Goal: Task Accomplishment & Management: Use online tool/utility

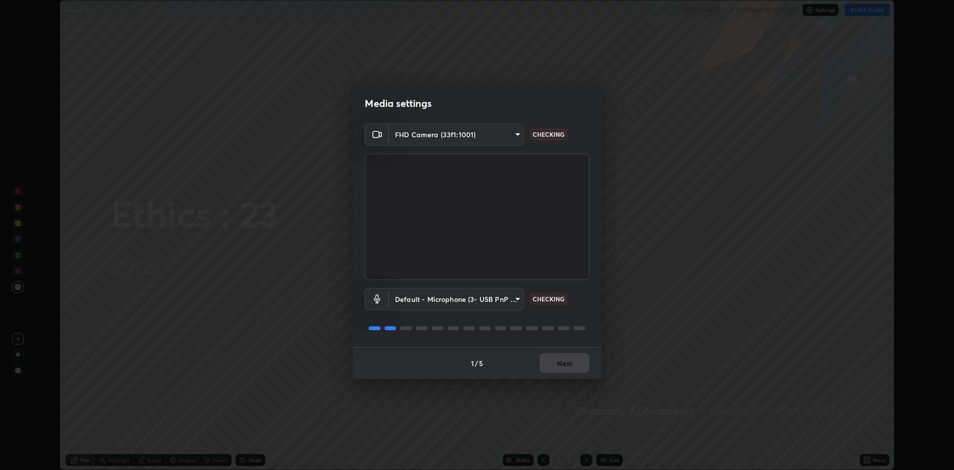
scroll to position [470, 954]
click at [569, 363] on button "Next" at bounding box center [565, 363] width 50 height 20
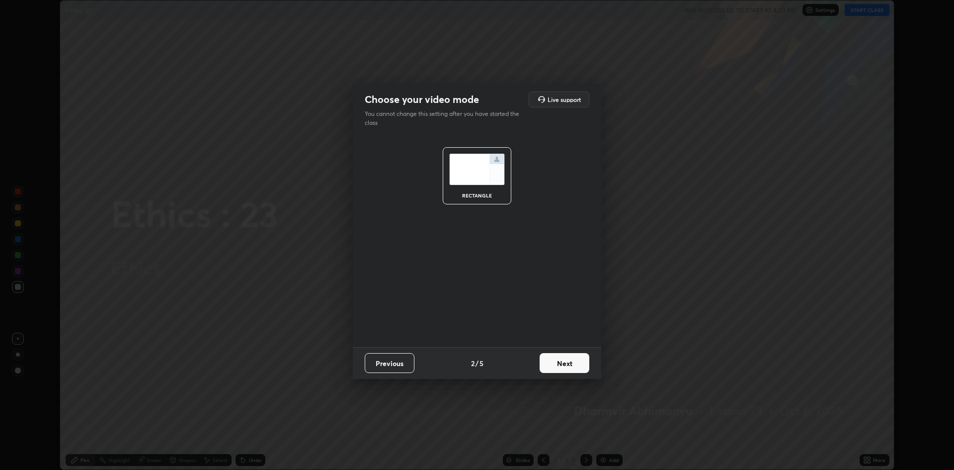
click at [572, 360] on button "Next" at bounding box center [565, 363] width 50 height 20
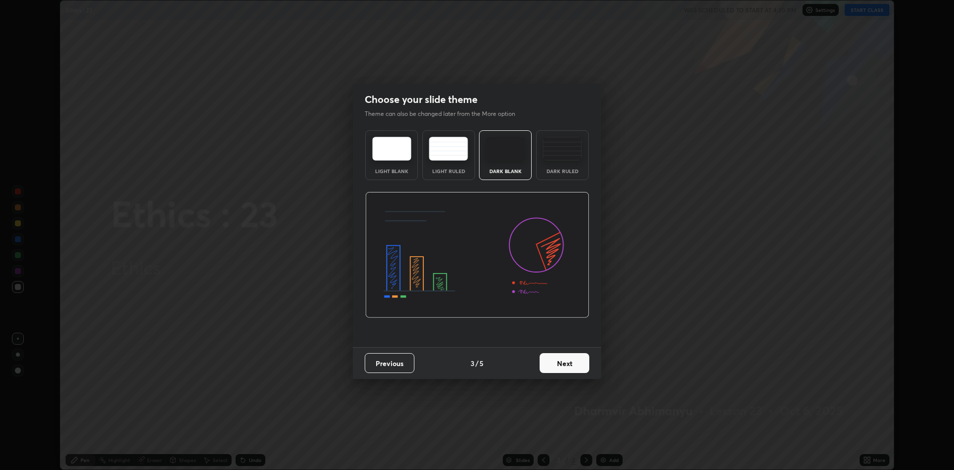
click at [575, 363] on button "Next" at bounding box center [565, 363] width 50 height 20
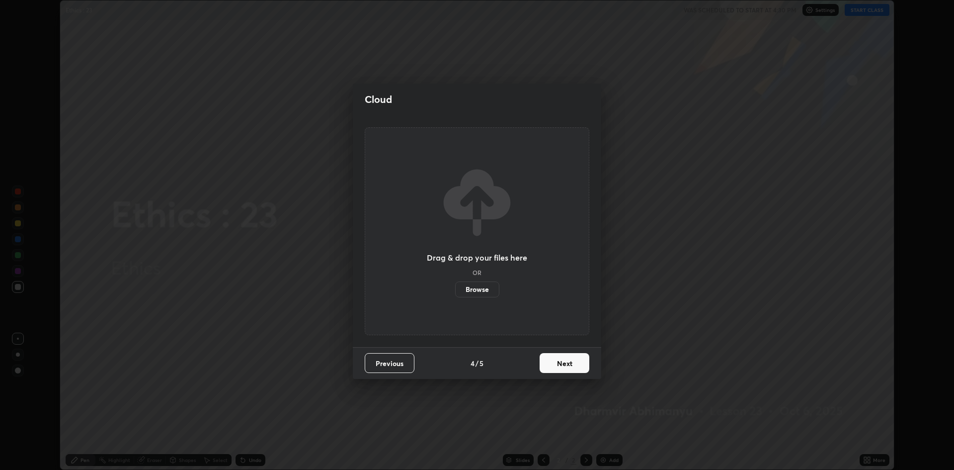
click at [574, 362] on button "Next" at bounding box center [565, 363] width 50 height 20
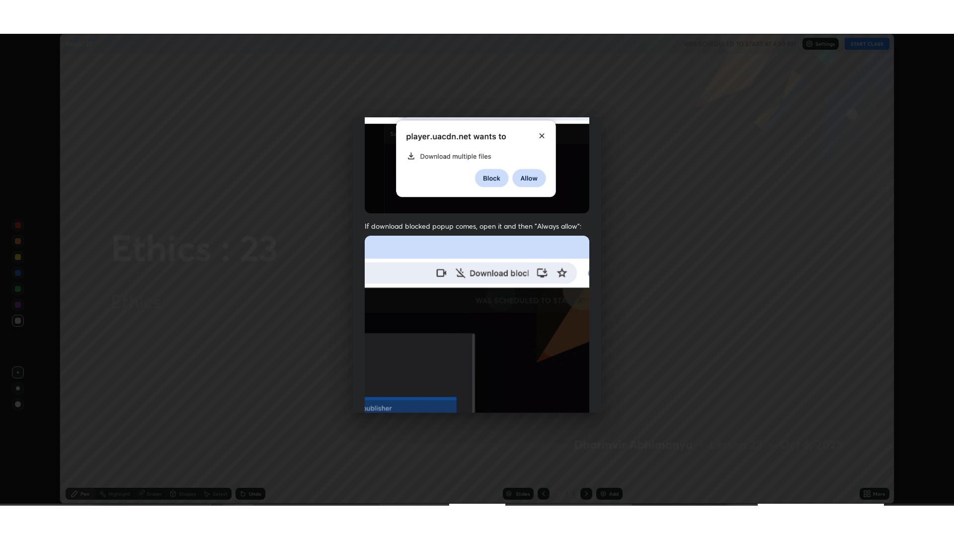
scroll to position [202, 0]
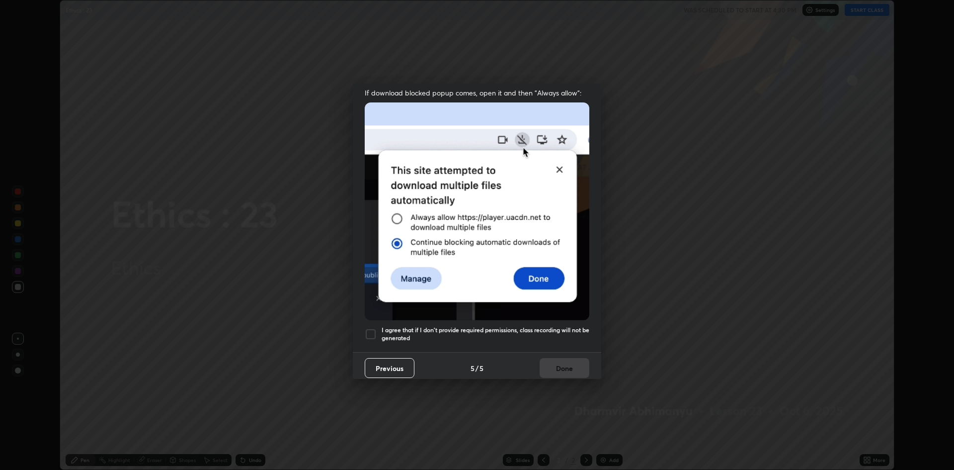
click at [374, 328] on div at bounding box center [371, 334] width 12 height 12
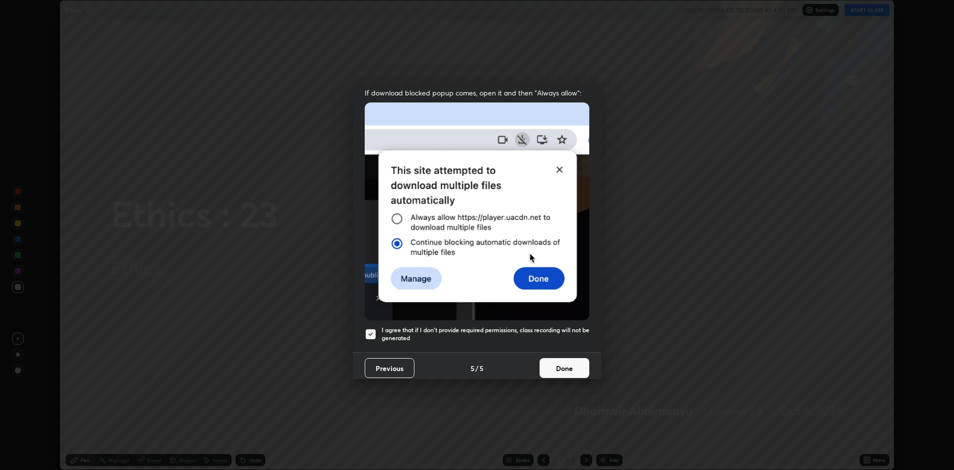
click at [549, 358] on button "Done" at bounding box center [565, 368] width 50 height 20
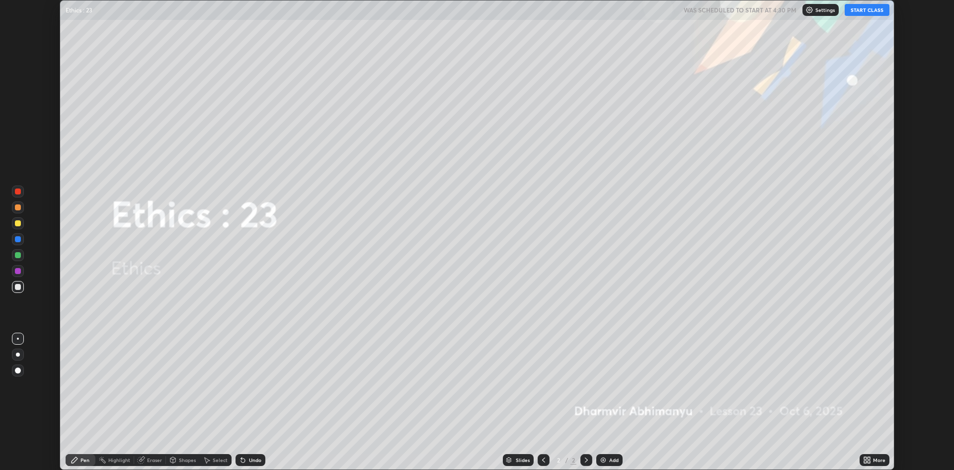
click at [865, 458] on icon at bounding box center [865, 458] width 2 height 2
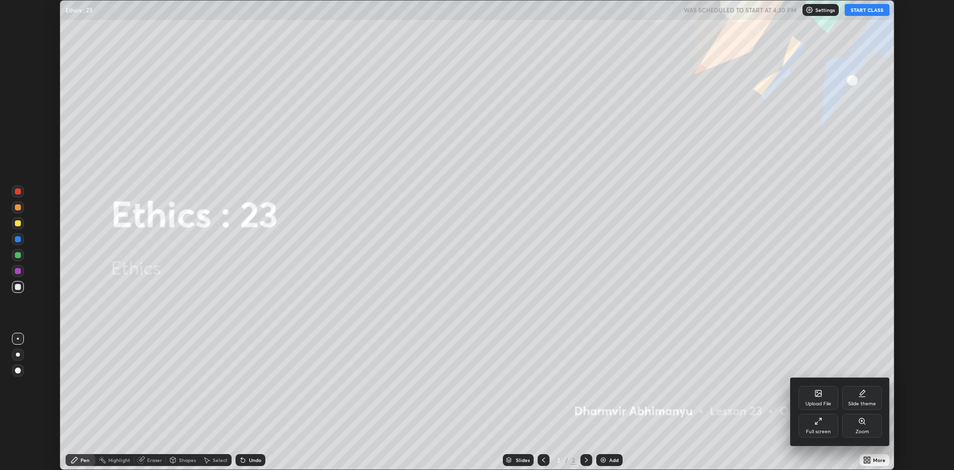
click at [818, 423] on icon at bounding box center [819, 421] width 8 height 8
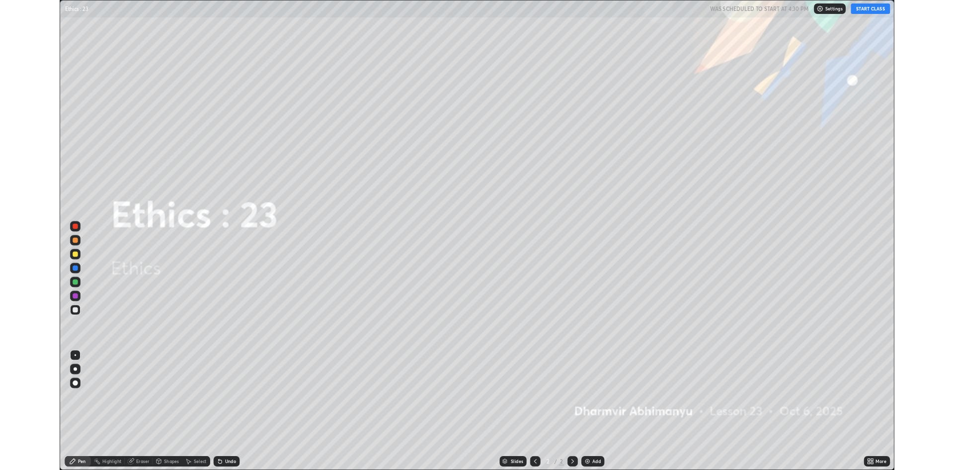
scroll to position [537, 954]
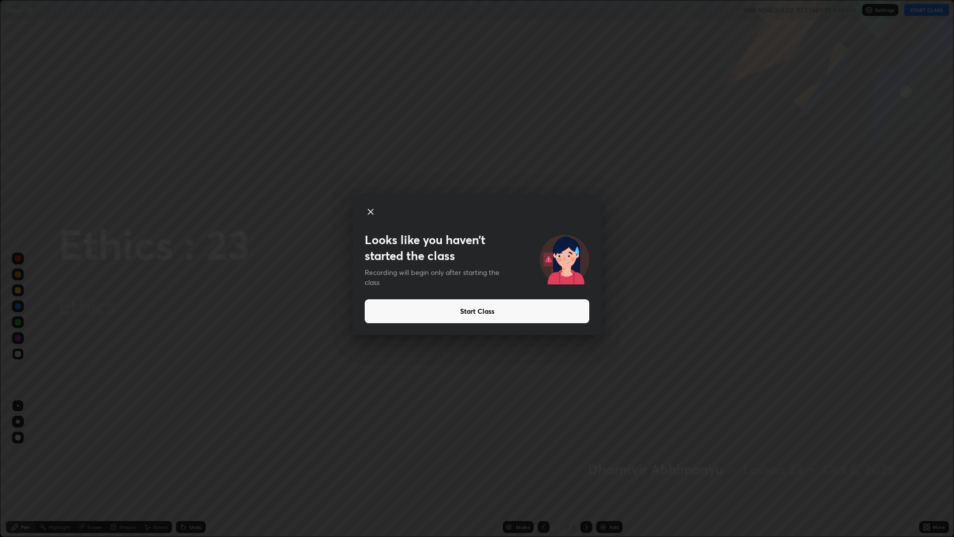
click at [520, 308] on button "Start Class" at bounding box center [477, 311] width 225 height 24
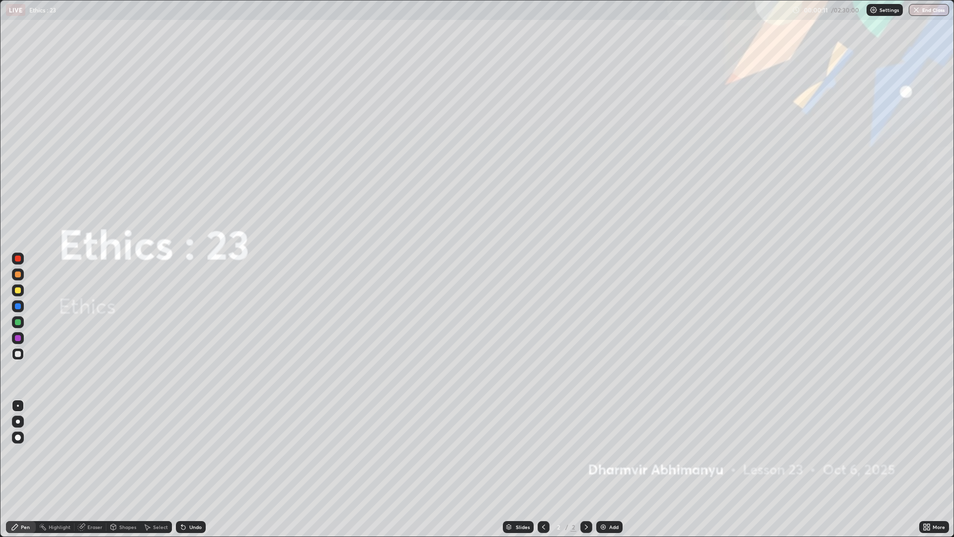
click at [609, 469] on div "Add" at bounding box center [613, 526] width 9 height 5
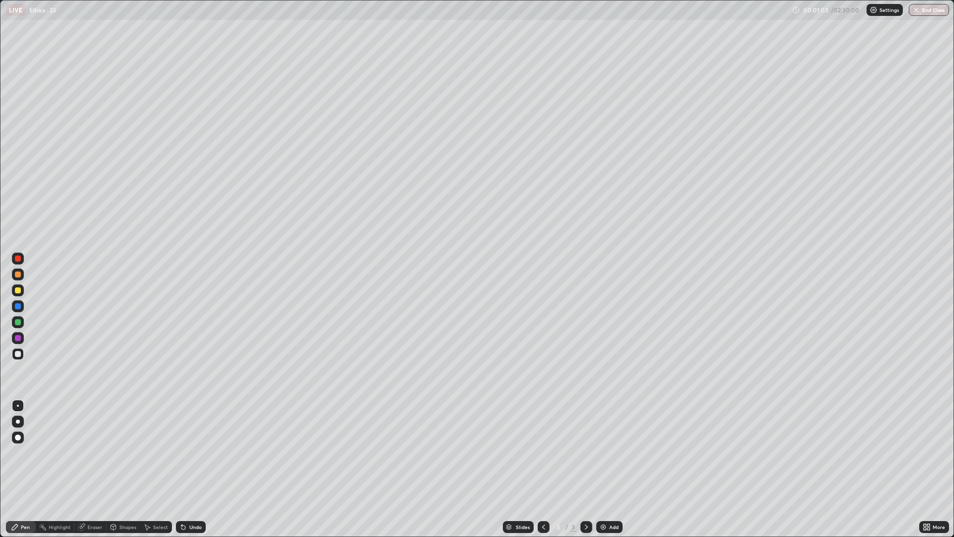
click at [930, 469] on icon at bounding box center [927, 527] width 8 height 8
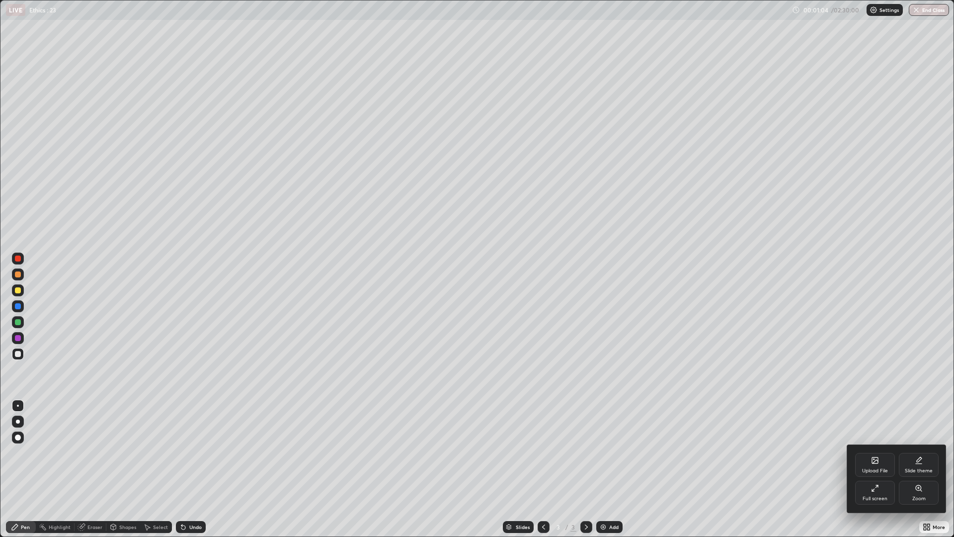
click at [874, 458] on icon at bounding box center [875, 460] width 6 height 6
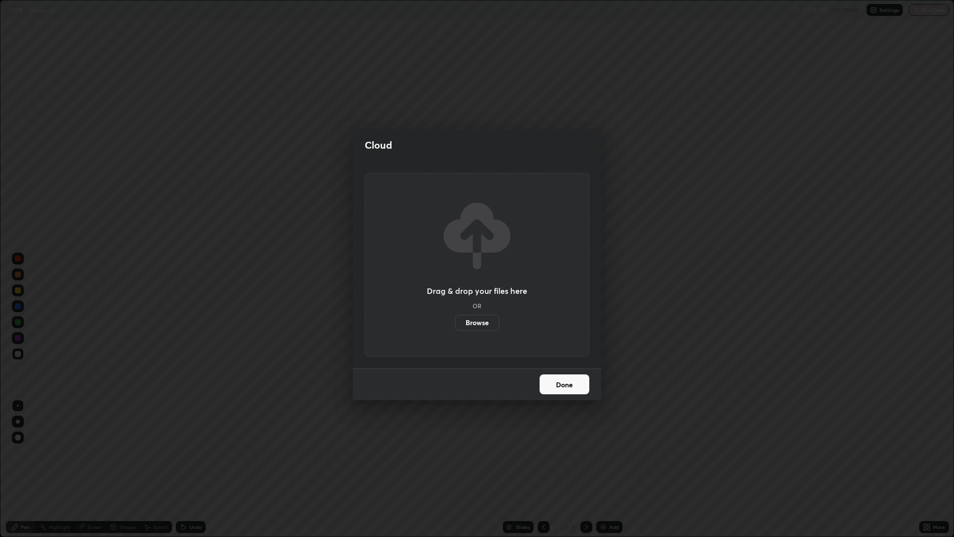
click at [493, 323] on label "Browse" at bounding box center [477, 323] width 44 height 16
click at [455, 323] on input "Browse" at bounding box center [455, 323] width 0 height 16
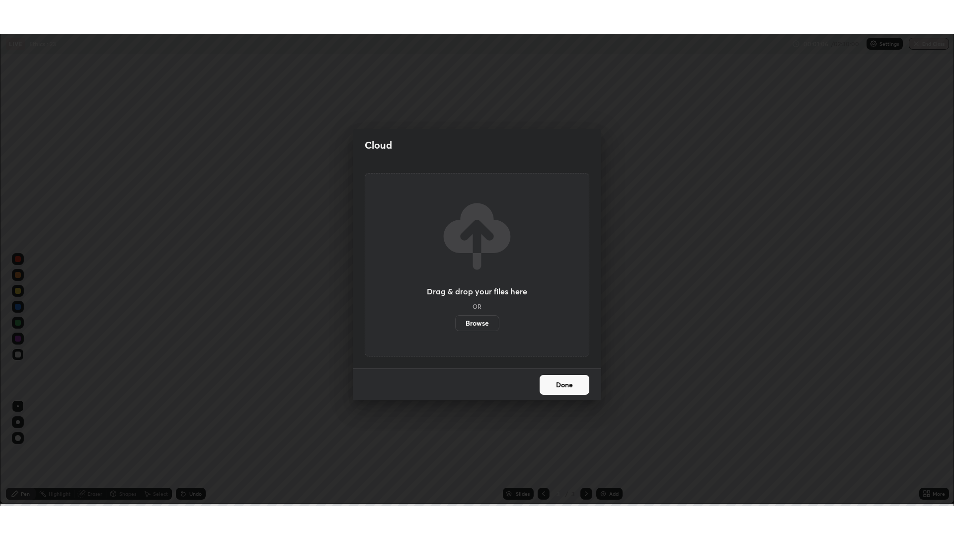
scroll to position [49242, 48757]
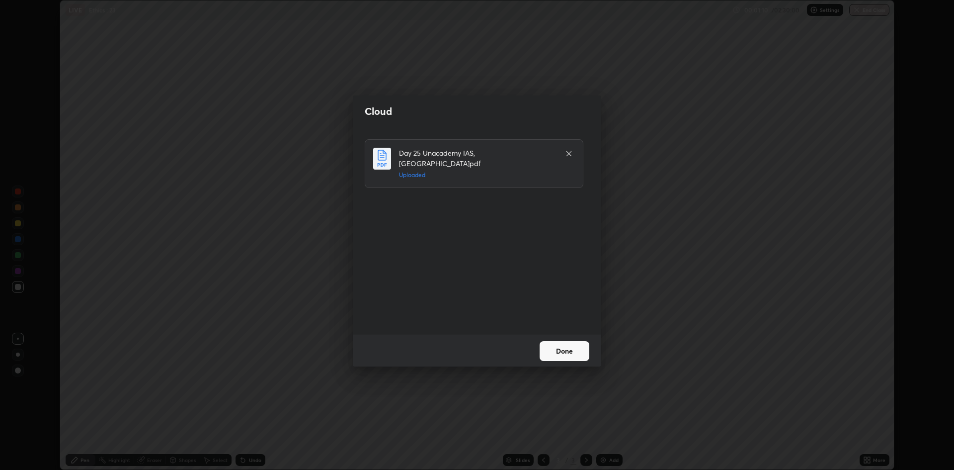
click at [567, 350] on button "Done" at bounding box center [565, 351] width 50 height 20
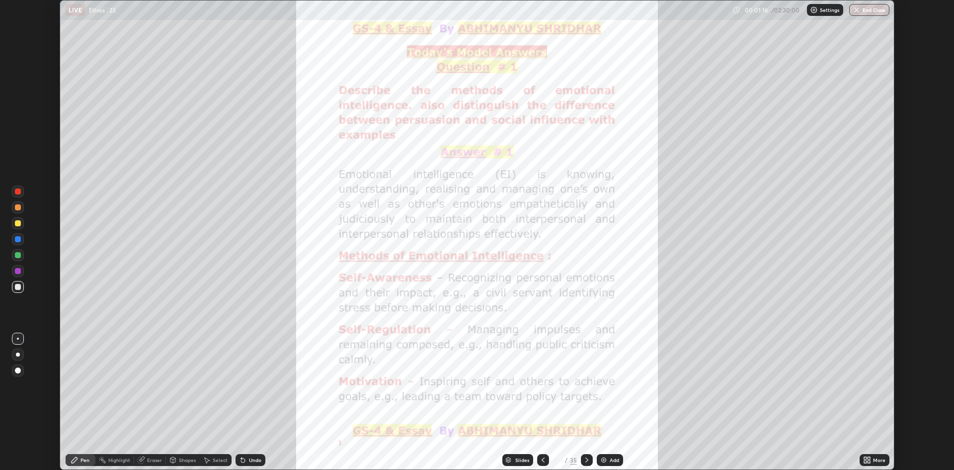
click at [866, 457] on icon at bounding box center [865, 458] width 2 height 2
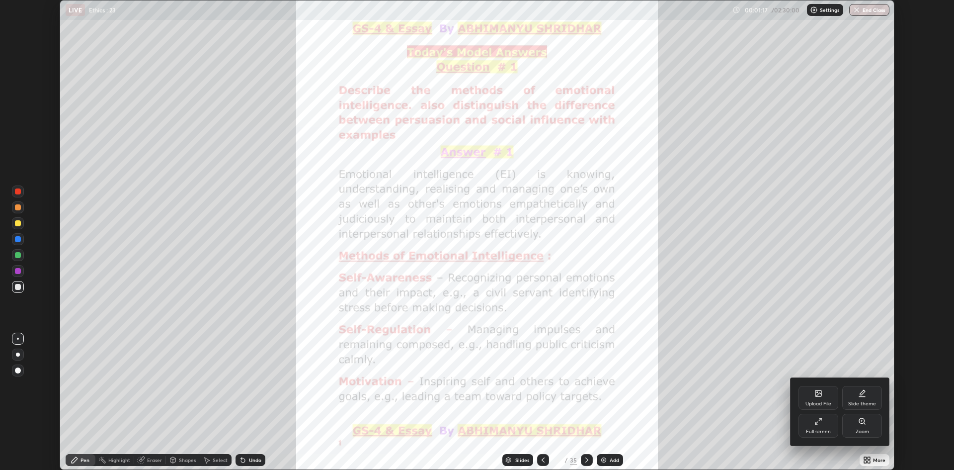
click at [821, 427] on div "Full screen" at bounding box center [819, 426] width 40 height 24
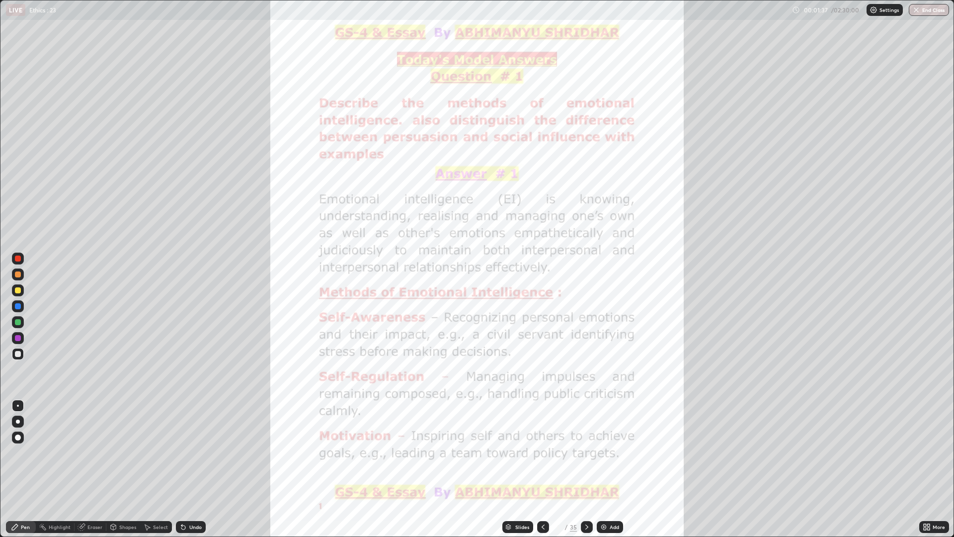
click at [586, 469] on icon at bounding box center [587, 527] width 8 height 8
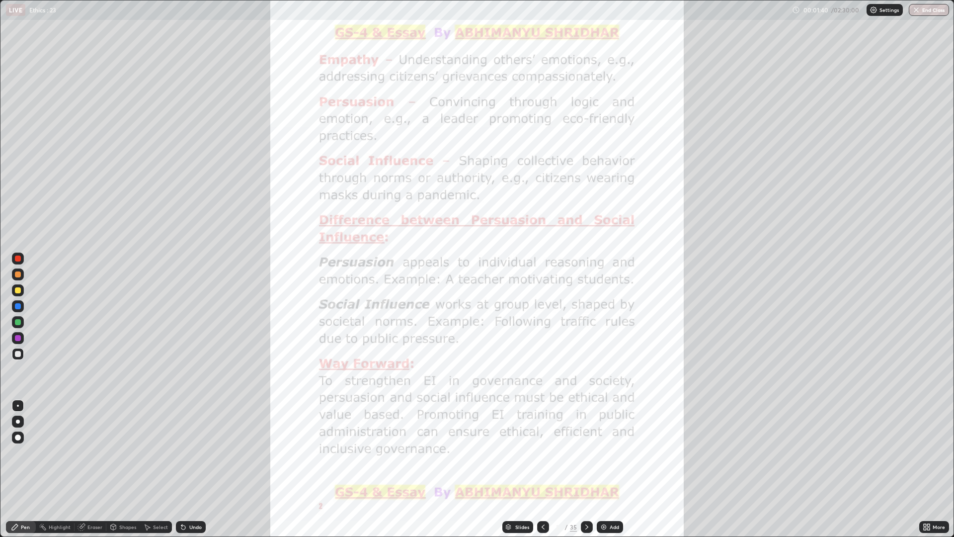
click at [586, 469] on icon at bounding box center [587, 527] width 8 height 8
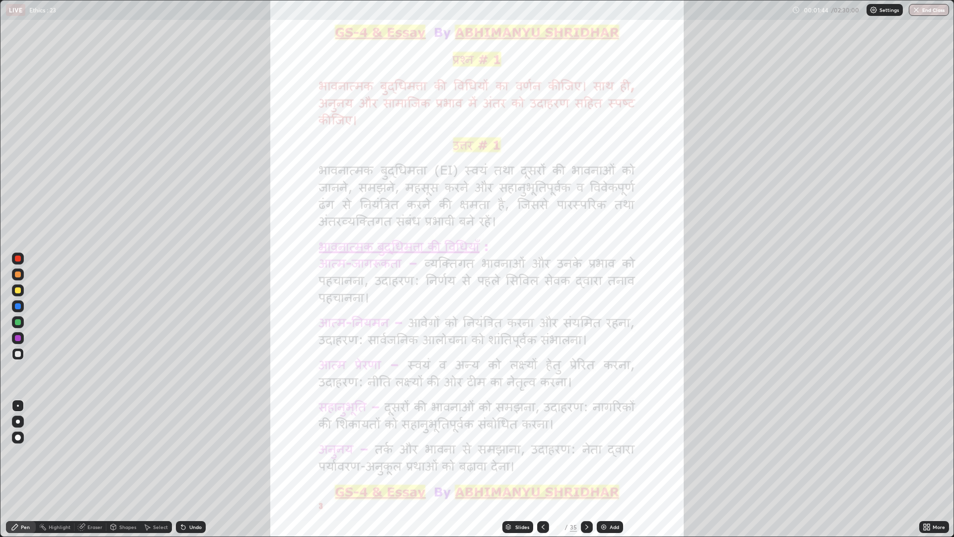
click at [586, 469] on icon at bounding box center [587, 527] width 8 height 8
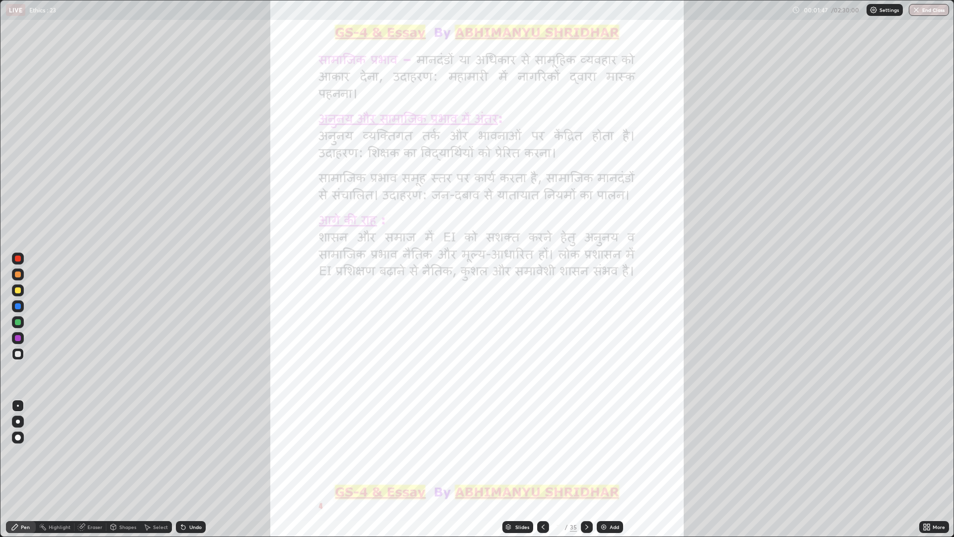
click at [592, 469] on div at bounding box center [587, 527] width 12 height 12
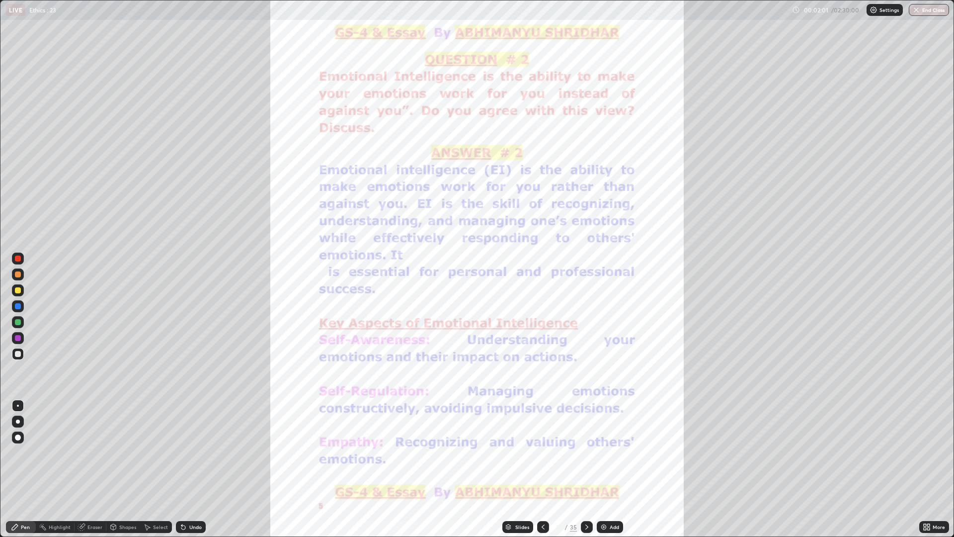
click at [586, 469] on icon at bounding box center [587, 527] width 8 height 8
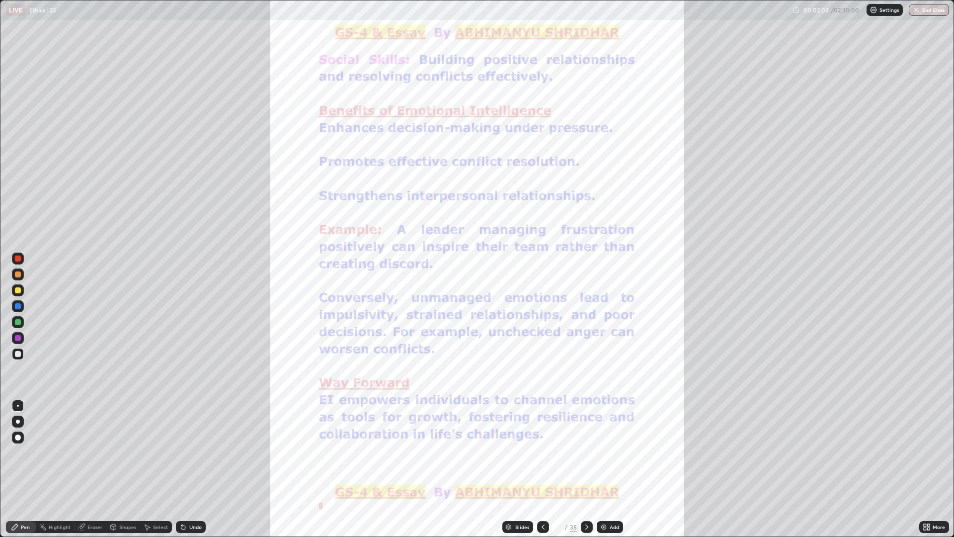
click at [589, 469] on icon at bounding box center [587, 527] width 8 height 8
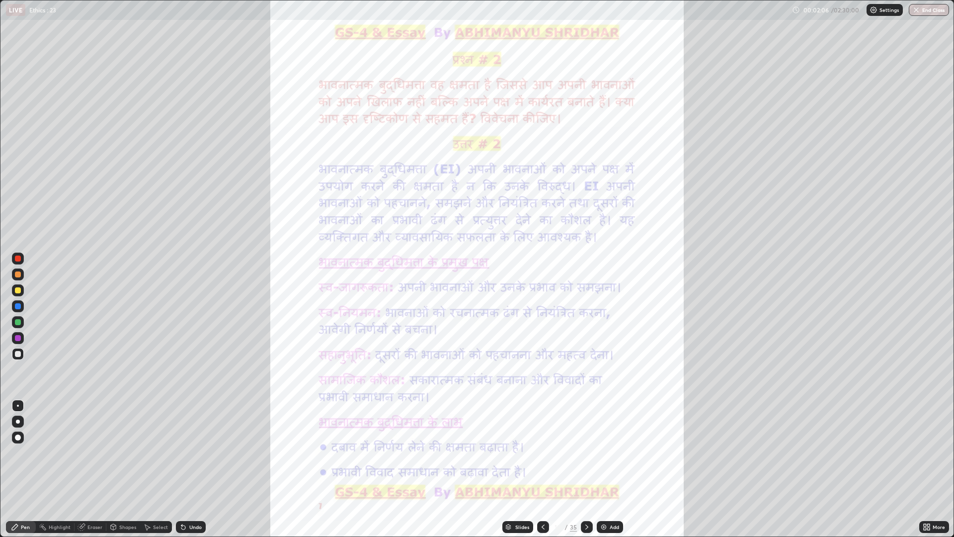
click at [586, 469] on icon at bounding box center [587, 527] width 8 height 8
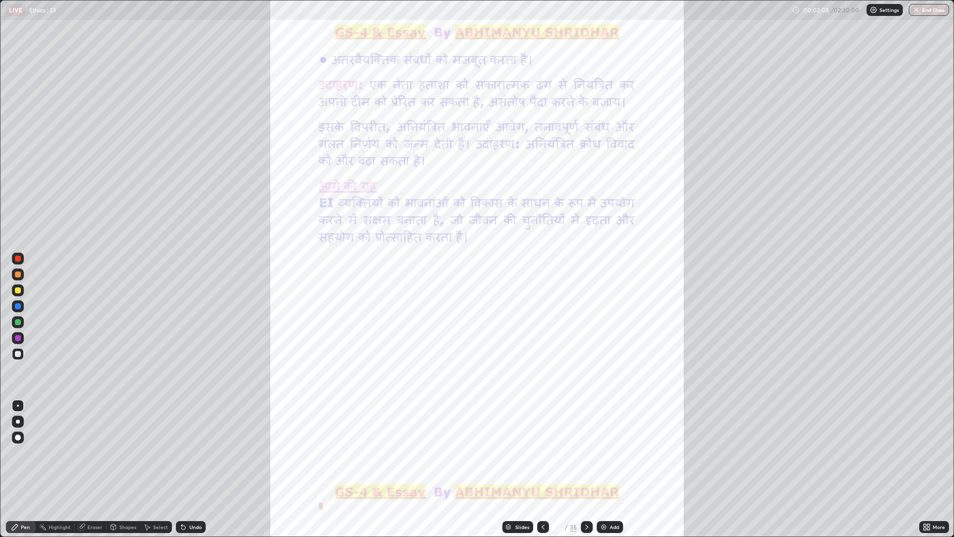
click at [586, 469] on icon at bounding box center [587, 527] width 8 height 8
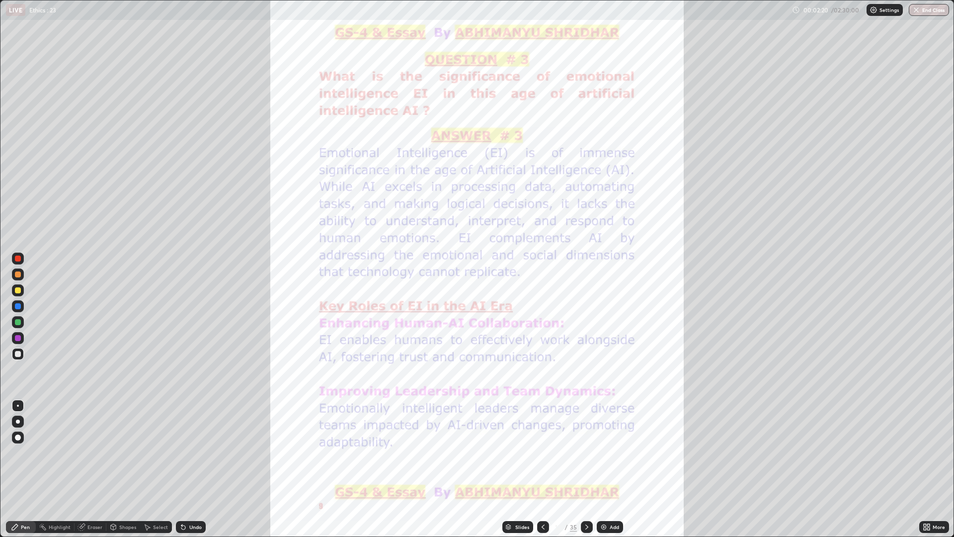
click at [590, 469] on div at bounding box center [587, 527] width 12 height 12
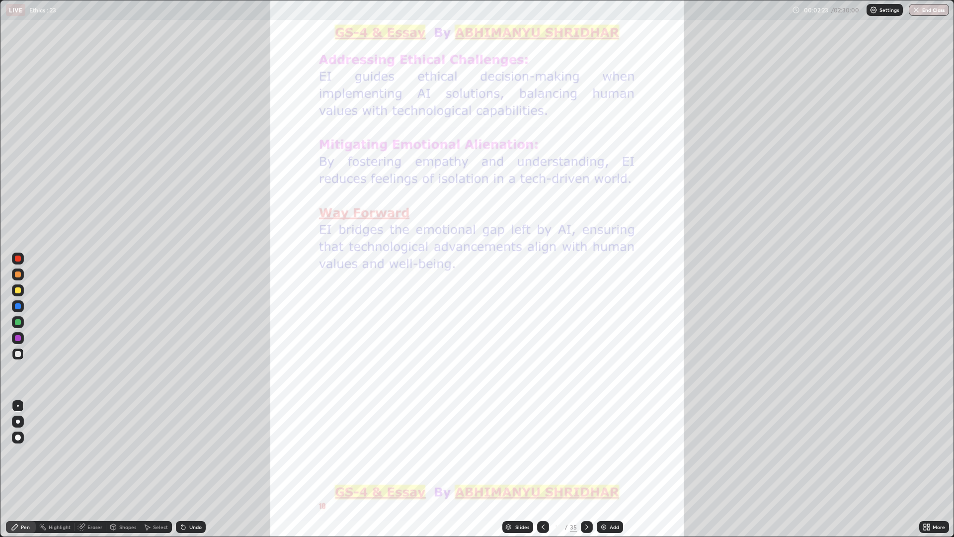
click at [586, 469] on icon at bounding box center [587, 527] width 8 height 8
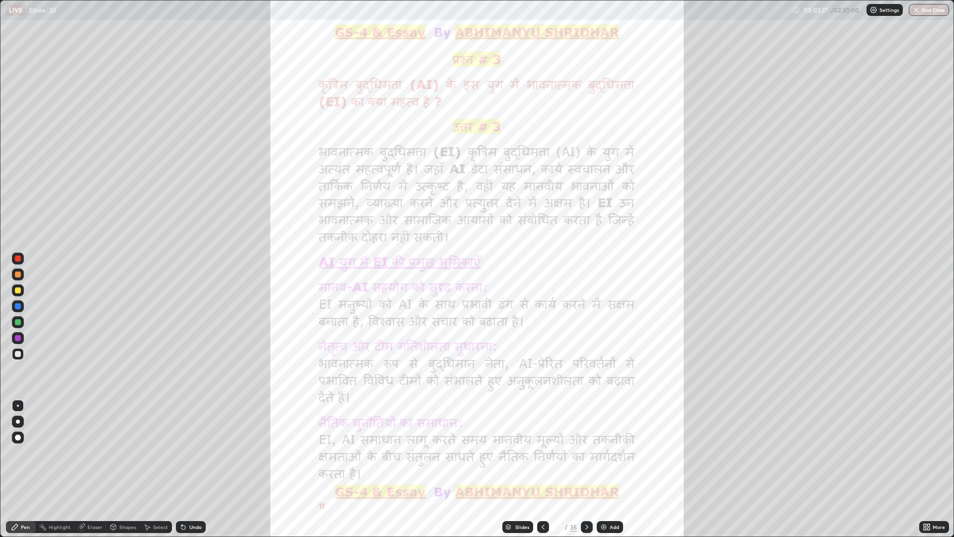
click at [586, 469] on icon at bounding box center [587, 527] width 8 height 8
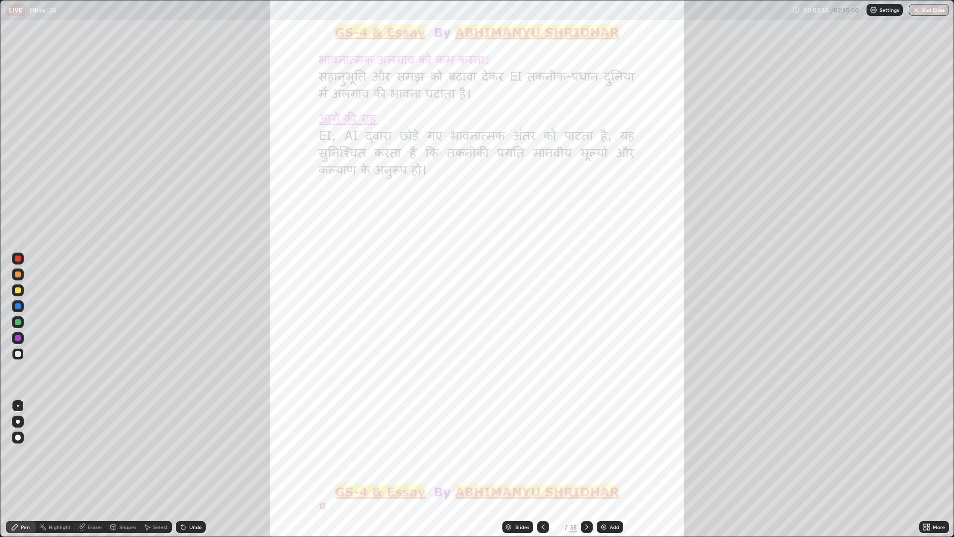
click at [590, 469] on div at bounding box center [587, 527] width 12 height 12
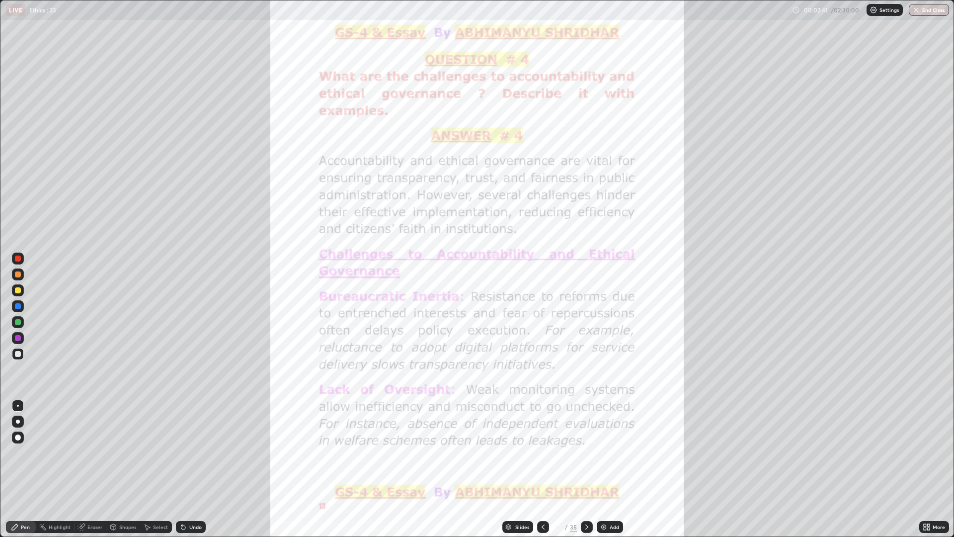
click at [586, 469] on icon at bounding box center [587, 527] width 8 height 8
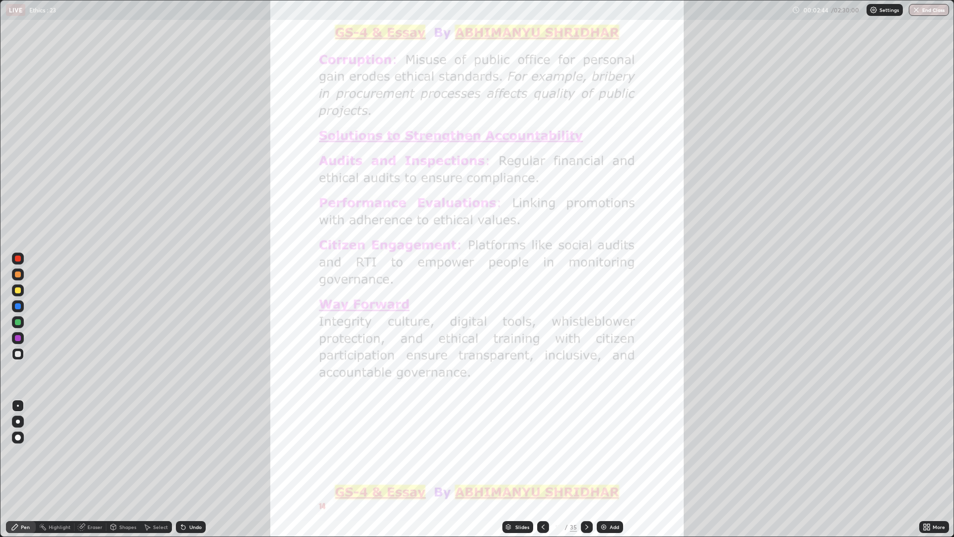
click at [590, 469] on div at bounding box center [587, 527] width 12 height 12
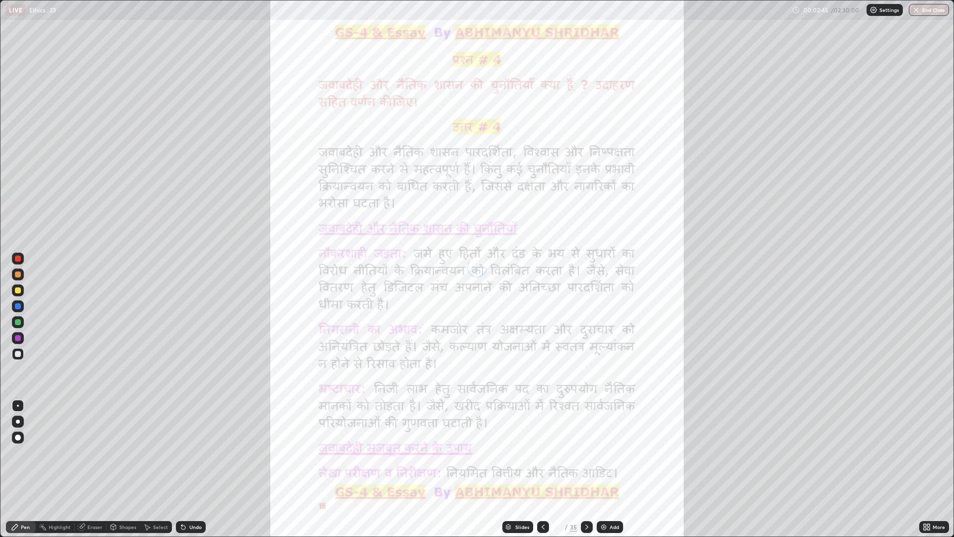
click at [586, 469] on icon at bounding box center [587, 527] width 8 height 8
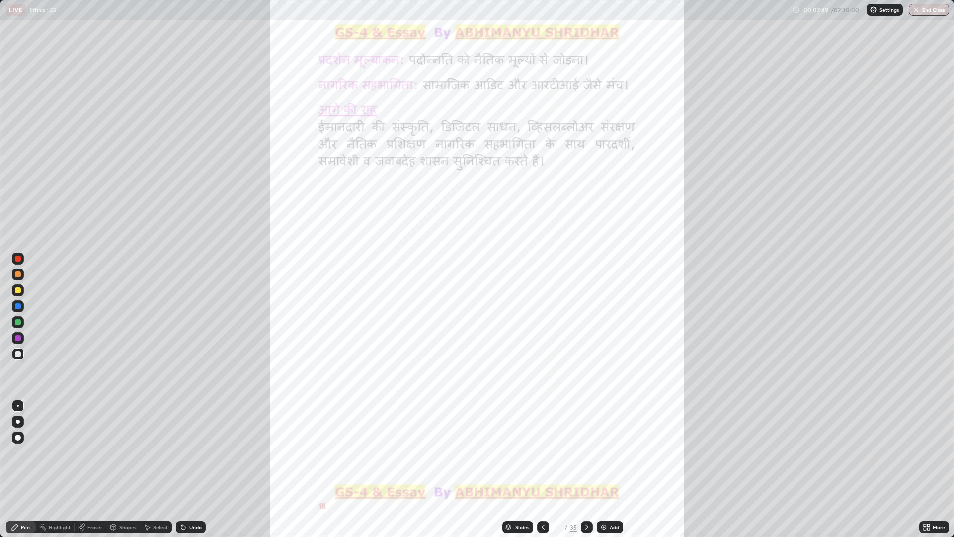
click at [592, 469] on div at bounding box center [587, 527] width 12 height 12
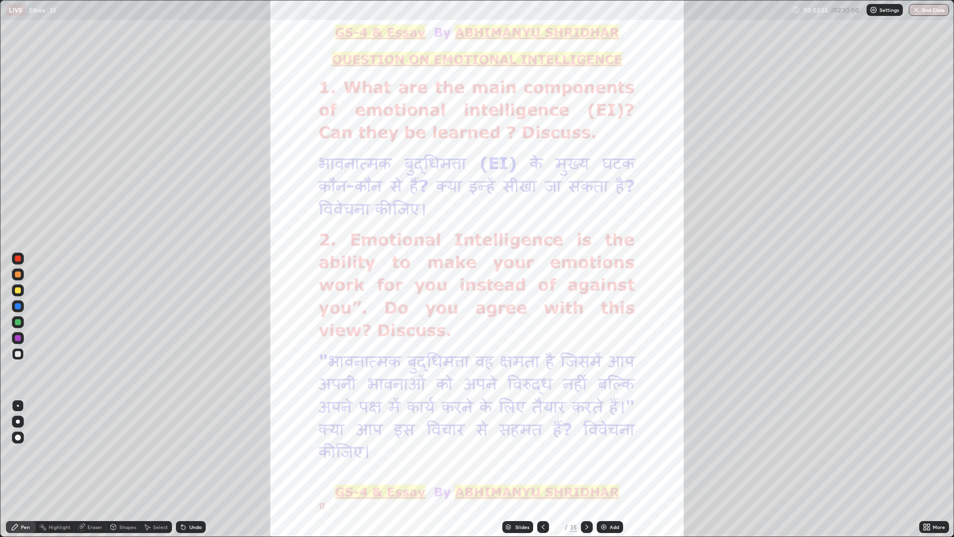
click at [590, 469] on div at bounding box center [587, 527] width 12 height 12
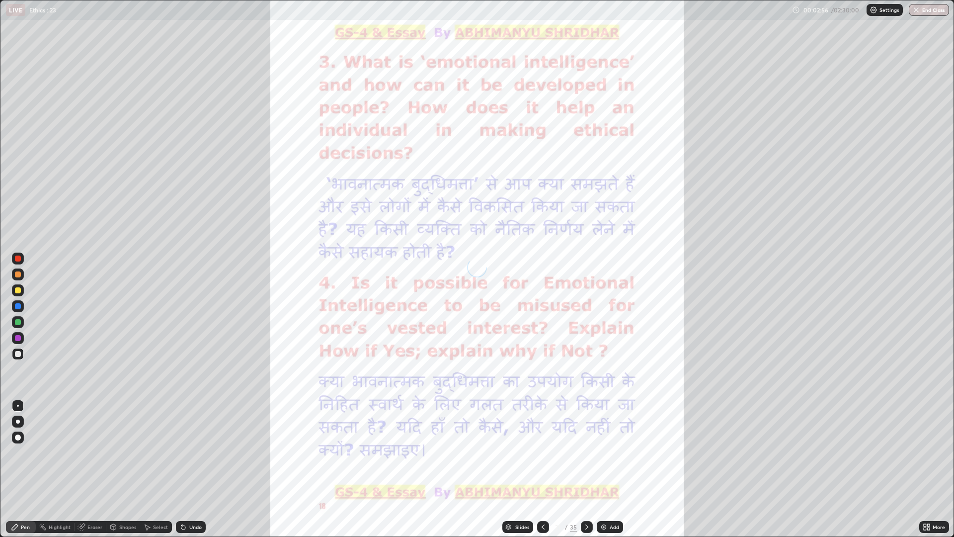
click at [590, 469] on div at bounding box center [587, 527] width 12 height 12
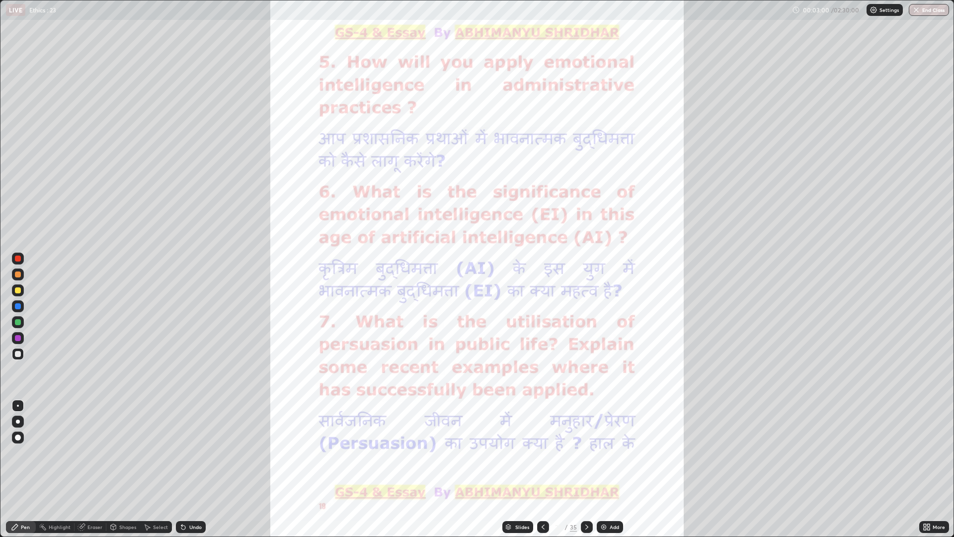
click at [613, 469] on div "Add" at bounding box center [610, 527] width 26 height 12
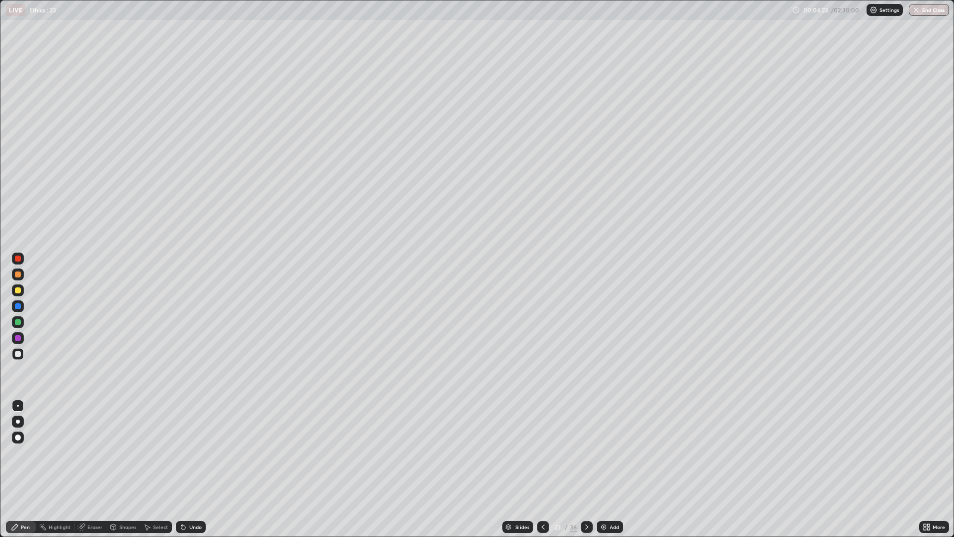
click at [21, 269] on div at bounding box center [18, 274] width 12 height 12
click at [21, 354] on div at bounding box center [18, 354] width 12 height 12
click at [22, 290] on div at bounding box center [18, 290] width 12 height 12
click at [96, 469] on div "Eraser" at bounding box center [94, 526] width 15 height 5
click at [30, 469] on div "Pen" at bounding box center [21, 527] width 30 height 12
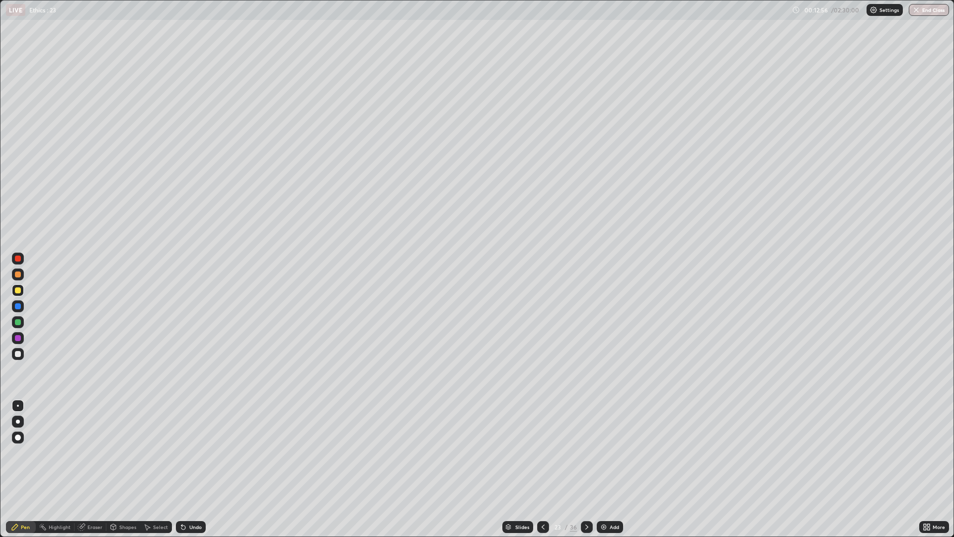
click at [22, 337] on div at bounding box center [18, 338] width 12 height 12
click at [22, 290] on div at bounding box center [18, 290] width 12 height 12
click at [21, 273] on div at bounding box center [18, 274] width 12 height 12
click at [23, 336] on div at bounding box center [18, 338] width 12 height 12
click at [613, 469] on div "Add" at bounding box center [614, 526] width 9 height 5
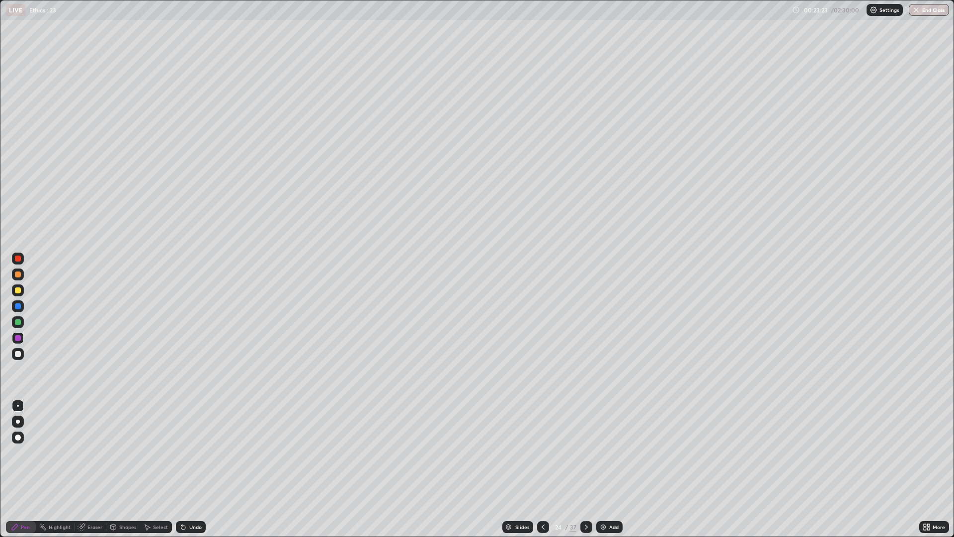
click at [126, 469] on div "Shapes" at bounding box center [127, 526] width 17 height 5
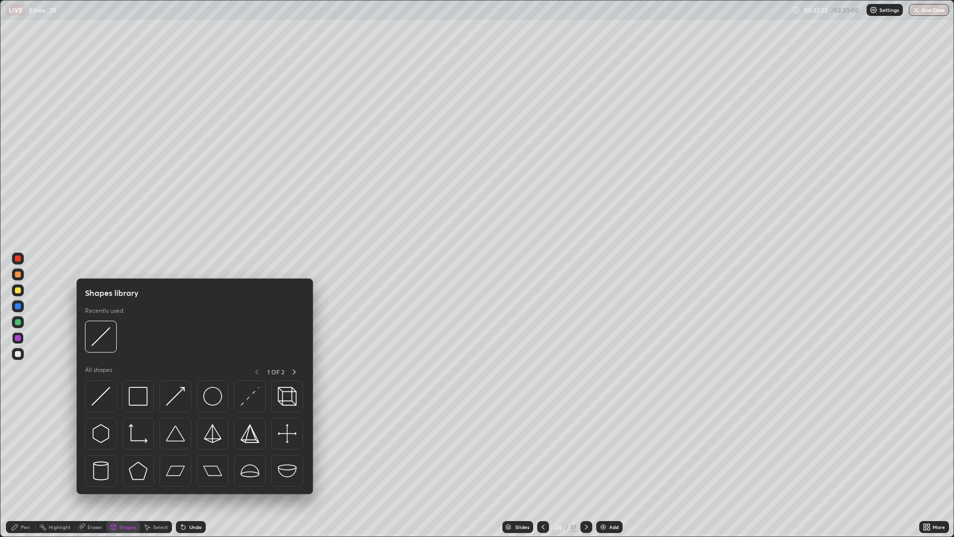
click at [96, 469] on div "Eraser" at bounding box center [94, 526] width 15 height 5
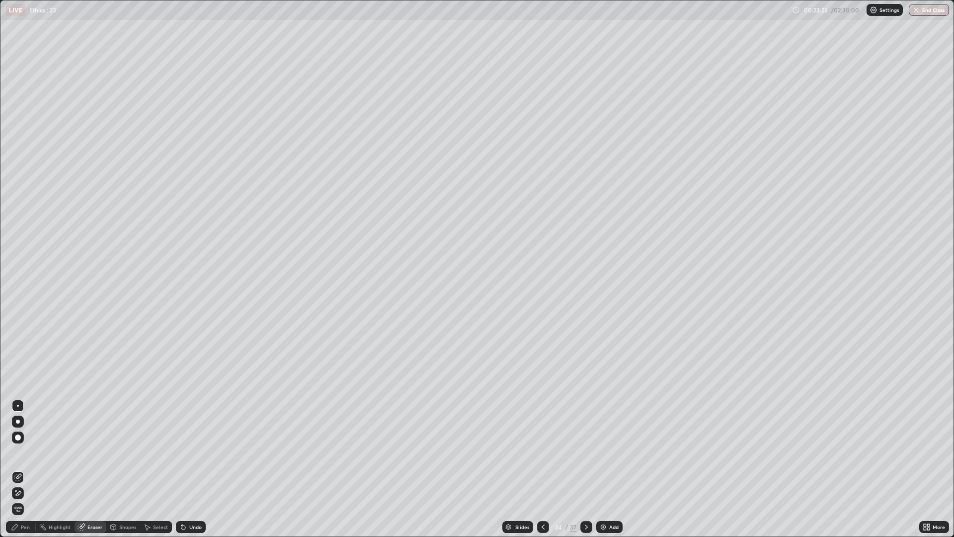
click at [26, 469] on div "Pen" at bounding box center [25, 526] width 9 height 5
click at [18, 290] on div at bounding box center [18, 290] width 6 height 6
click at [23, 355] on div at bounding box center [18, 354] width 12 height 12
click at [22, 274] on div at bounding box center [18, 274] width 12 height 12
click at [608, 469] on div "Add" at bounding box center [610, 527] width 26 height 12
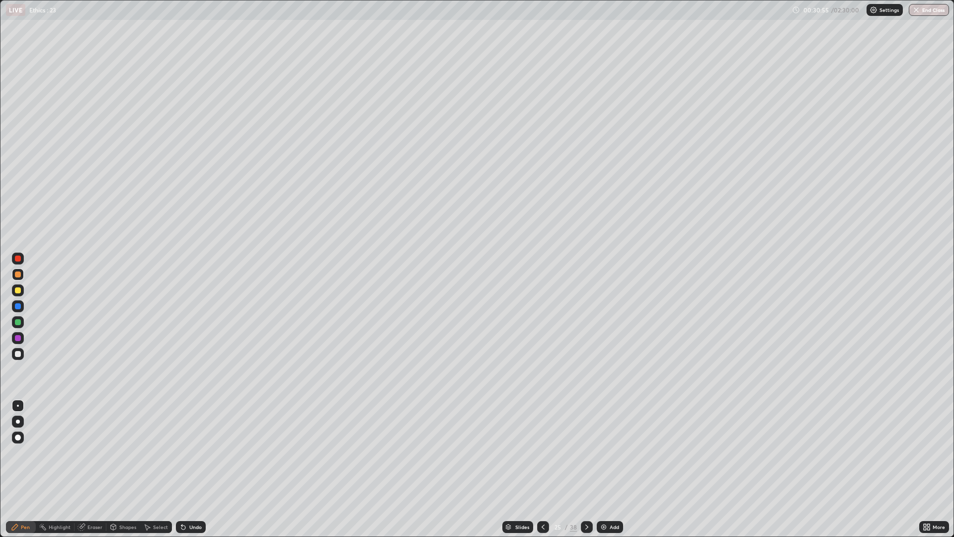
click at [21, 355] on div at bounding box center [18, 354] width 12 height 12
click at [614, 469] on div "Add" at bounding box center [614, 526] width 9 height 5
click at [21, 289] on div at bounding box center [18, 290] width 12 height 12
click at [101, 469] on div "Eraser" at bounding box center [94, 526] width 15 height 5
click at [32, 469] on div "Pen" at bounding box center [21, 527] width 30 height 12
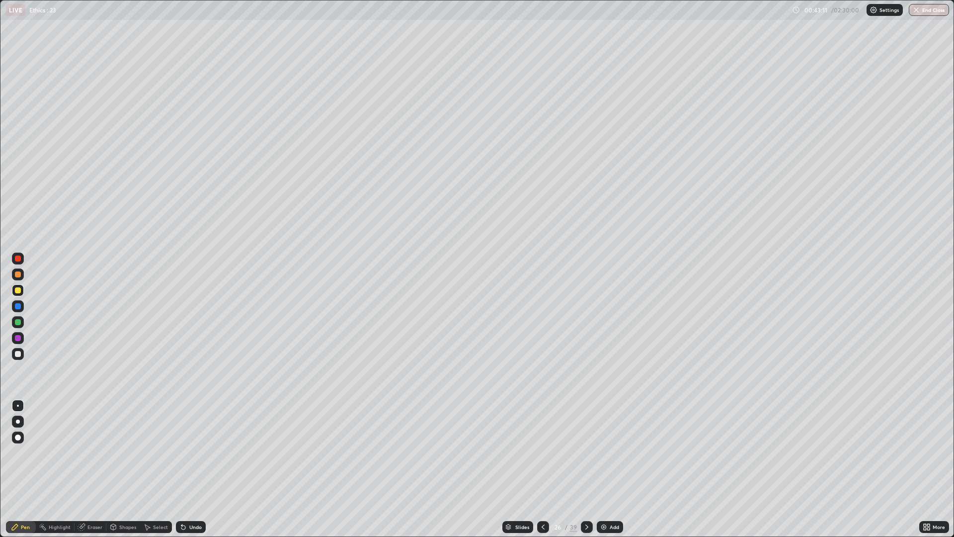
click at [614, 469] on div "Add" at bounding box center [614, 526] width 9 height 5
click at [544, 469] on icon at bounding box center [543, 527] width 8 height 8
click at [546, 469] on div at bounding box center [543, 527] width 12 height 12
click at [610, 469] on div "Add" at bounding box center [614, 526] width 9 height 5
click at [609, 469] on div "Add" at bounding box center [613, 526] width 9 height 5
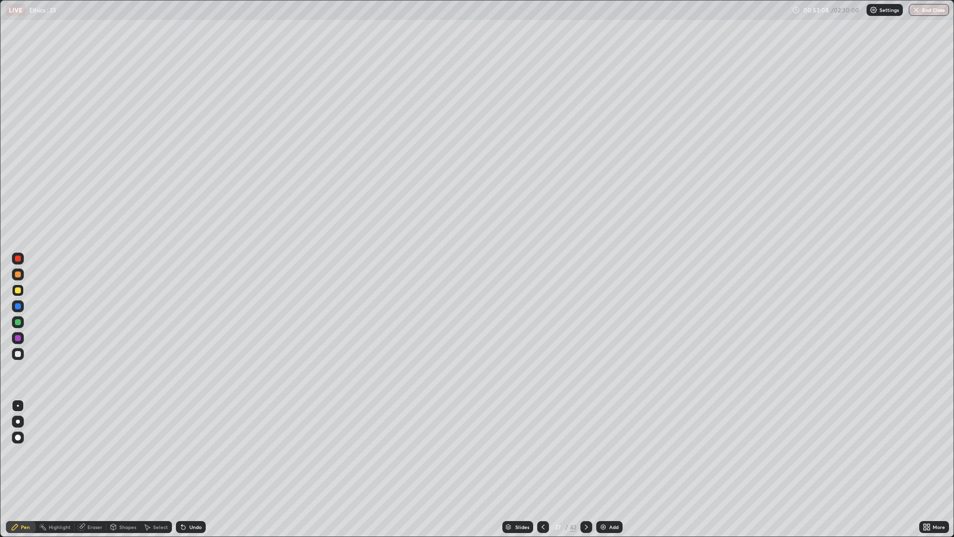
click at [615, 469] on div "Add" at bounding box center [613, 526] width 9 height 5
click at [21, 342] on div at bounding box center [18, 338] width 12 height 12
click at [604, 469] on img at bounding box center [604, 527] width 8 height 8
click at [18, 290] on div at bounding box center [18, 290] width 6 height 6
click at [610, 469] on div "Add" at bounding box center [614, 526] width 9 height 5
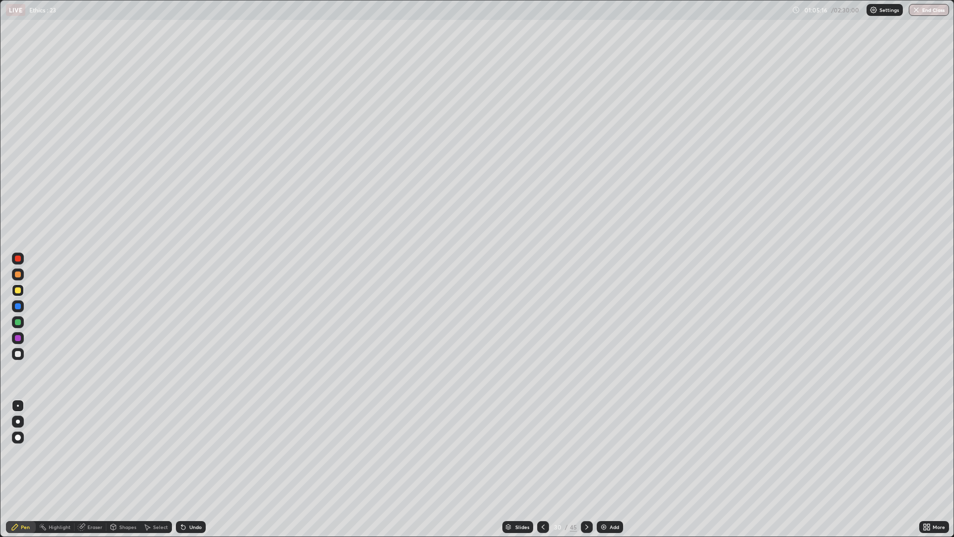
click at [543, 469] on div at bounding box center [543, 527] width 12 height 12
click at [23, 288] on div at bounding box center [18, 290] width 12 height 12
click at [22, 273] on div at bounding box center [18, 274] width 12 height 12
click at [23, 355] on div at bounding box center [18, 354] width 12 height 12
click at [615, 469] on div "Add" at bounding box center [614, 526] width 9 height 5
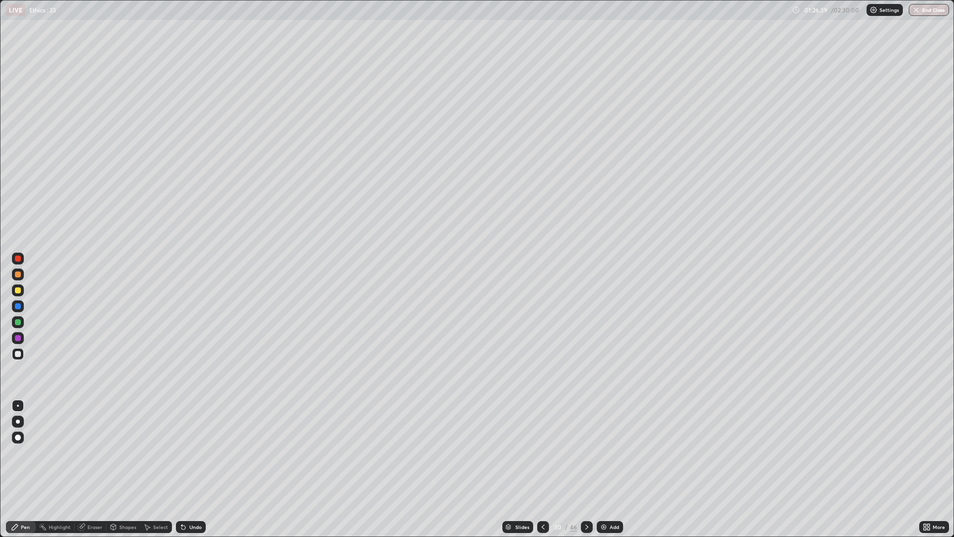
click at [18, 290] on div at bounding box center [18, 290] width 6 height 6
click at [544, 469] on icon at bounding box center [543, 527] width 8 height 8
click at [586, 469] on icon at bounding box center [587, 527] width 8 height 8
click at [99, 469] on div "Eraser" at bounding box center [94, 526] width 15 height 5
click at [29, 469] on div "Pen" at bounding box center [25, 526] width 9 height 5
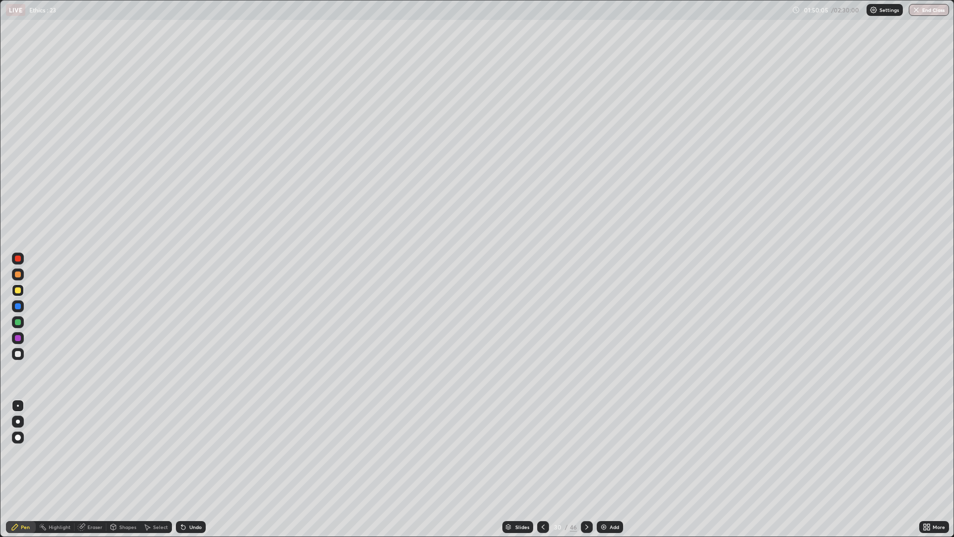
click at [20, 294] on div at bounding box center [18, 290] width 12 height 12
click at [618, 469] on div "Add" at bounding box center [614, 526] width 9 height 5
click at [20, 289] on div at bounding box center [18, 290] width 6 height 6
click at [98, 469] on div "Eraser" at bounding box center [94, 526] width 15 height 5
click at [25, 469] on div "Pen" at bounding box center [25, 526] width 9 height 5
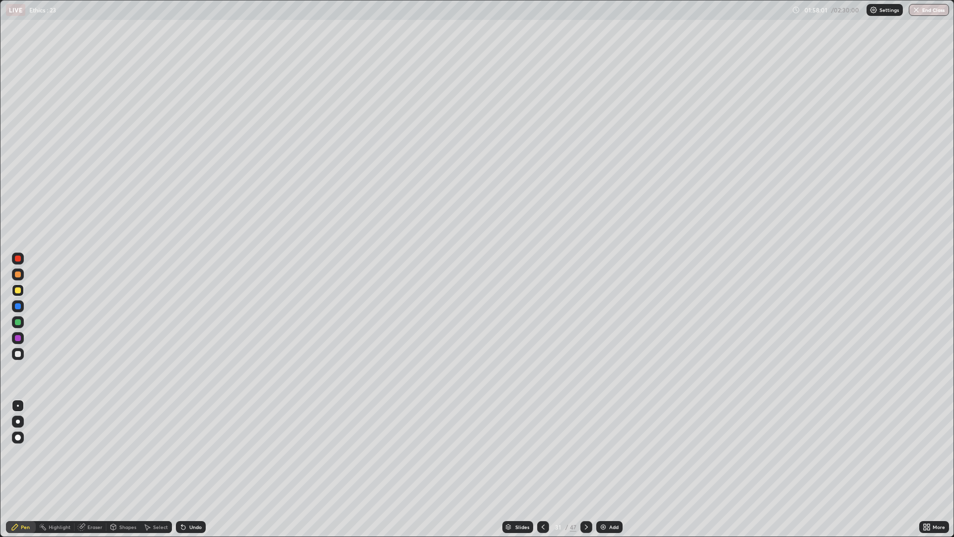
click at [612, 469] on div "Add" at bounding box center [613, 526] width 9 height 5
click at [22, 337] on div at bounding box center [18, 338] width 12 height 12
click at [23, 355] on div at bounding box center [18, 354] width 12 height 12
click at [21, 274] on div at bounding box center [18, 274] width 12 height 12
click at [90, 469] on div "Eraser" at bounding box center [94, 526] width 15 height 5
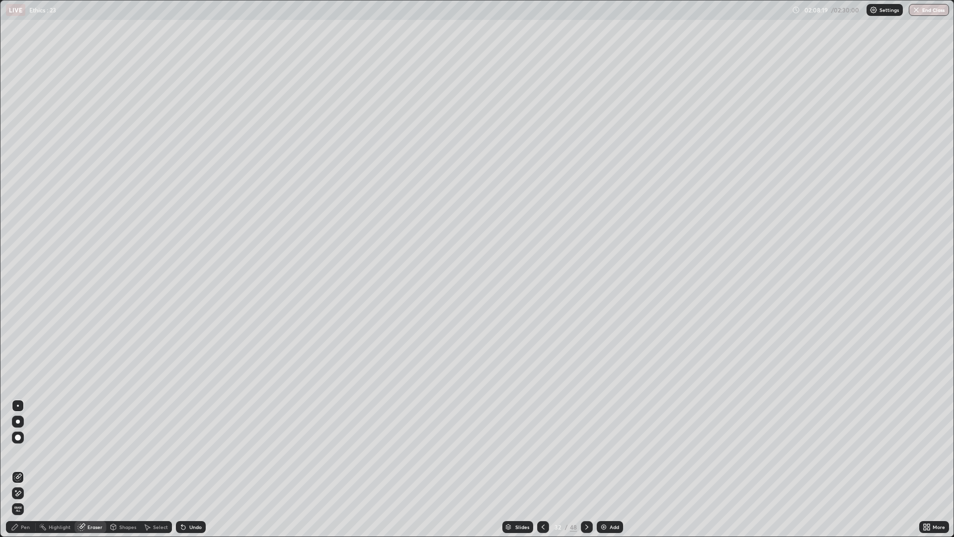
click at [29, 469] on div "Pen" at bounding box center [25, 526] width 9 height 5
click at [612, 469] on div "Add" at bounding box center [614, 526] width 9 height 5
click at [23, 292] on div at bounding box center [18, 290] width 12 height 12
click at [22, 354] on div at bounding box center [18, 354] width 12 height 12
click at [22, 273] on div at bounding box center [18, 274] width 12 height 12
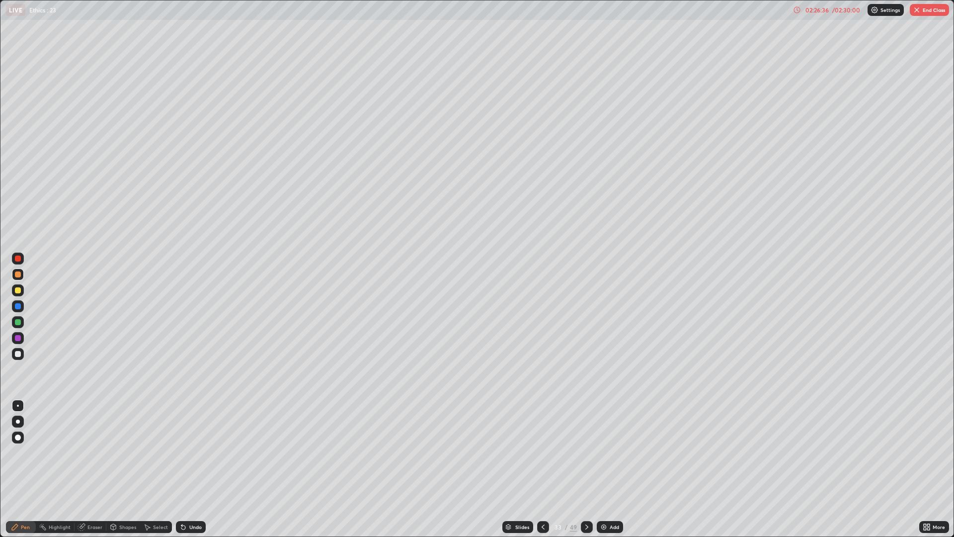
click at [22, 353] on div at bounding box center [18, 354] width 12 height 12
click at [21, 292] on div at bounding box center [18, 290] width 12 height 12
click at [102, 469] on div "Eraser" at bounding box center [91, 527] width 32 height 12
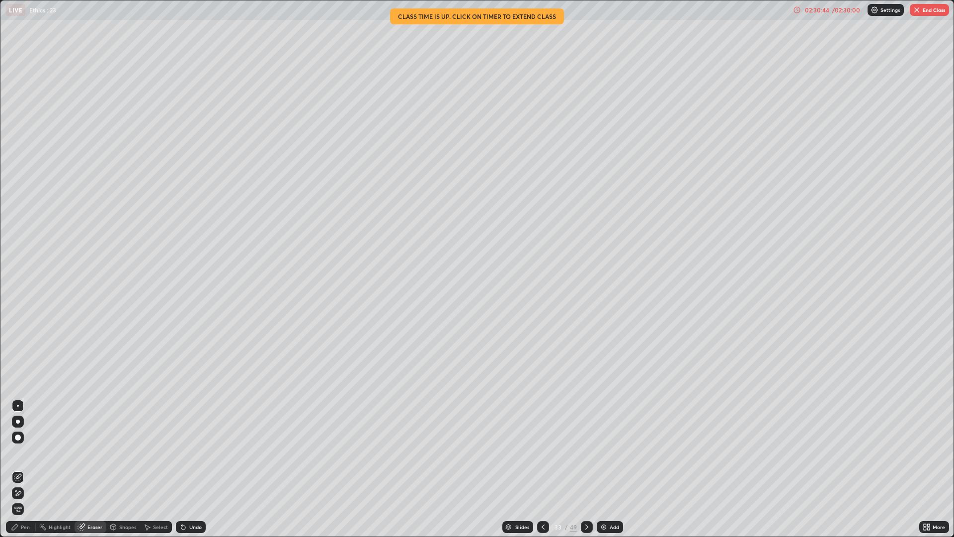
click at [28, 469] on div "Pen" at bounding box center [25, 526] width 9 height 5
click at [98, 469] on div "Eraser" at bounding box center [94, 526] width 15 height 5
click at [27, 469] on div "Pen" at bounding box center [25, 526] width 9 height 5
click at [22, 355] on div at bounding box center [18, 354] width 12 height 12
click at [935, 11] on button "End Class" at bounding box center [929, 10] width 39 height 12
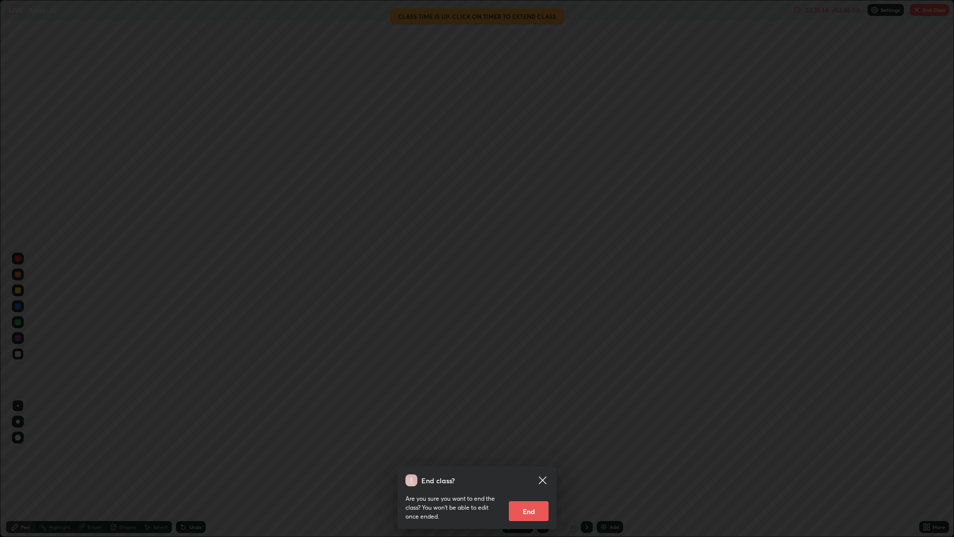
click at [535, 469] on button "End" at bounding box center [529, 511] width 40 height 20
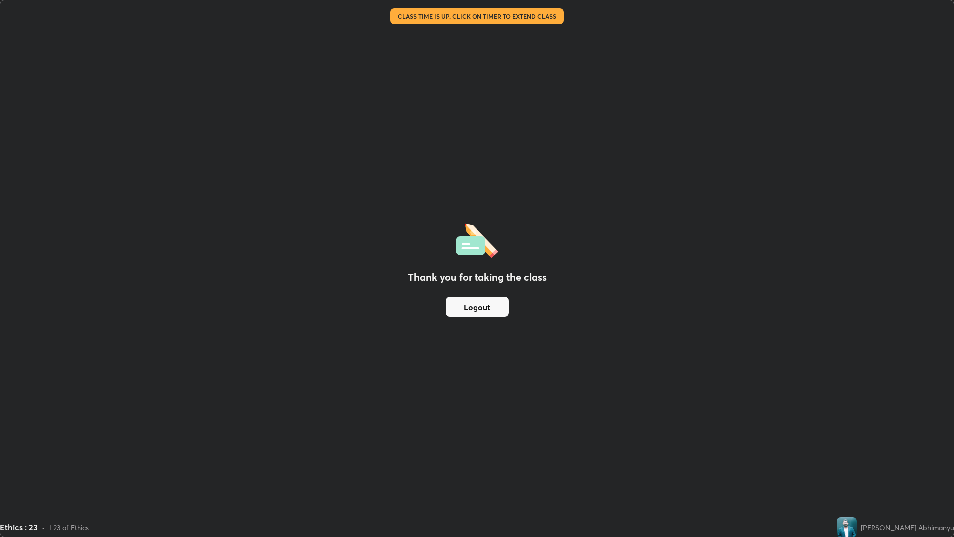
click at [479, 306] on button "Logout" at bounding box center [477, 307] width 63 height 20
click at [480, 304] on button "Logout" at bounding box center [477, 307] width 63 height 20
click at [479, 307] on button "Logout" at bounding box center [477, 307] width 63 height 20
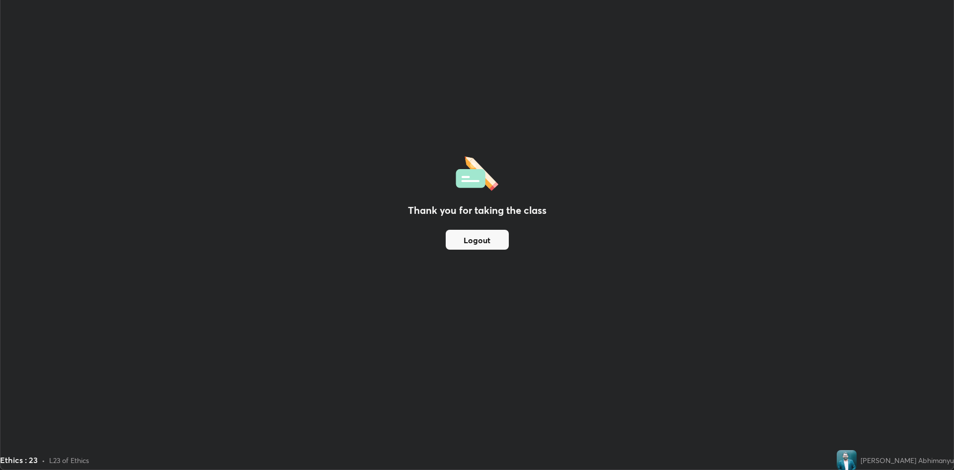
scroll to position [49242, 48757]
